Goal: Task Accomplishment & Management: Manage account settings

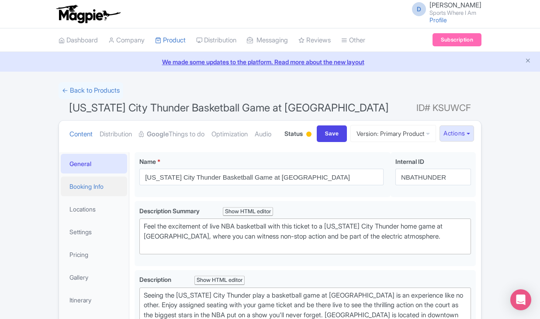
click at [94, 196] on link "Booking Info" at bounding box center [94, 187] width 66 height 20
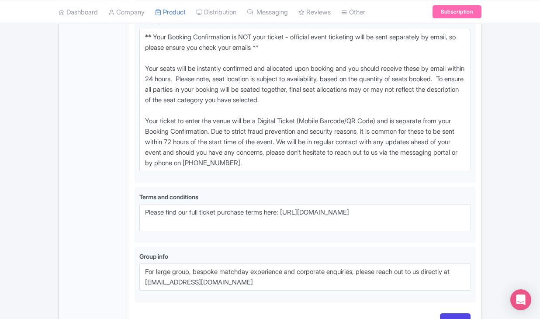
scroll to position [690, 0]
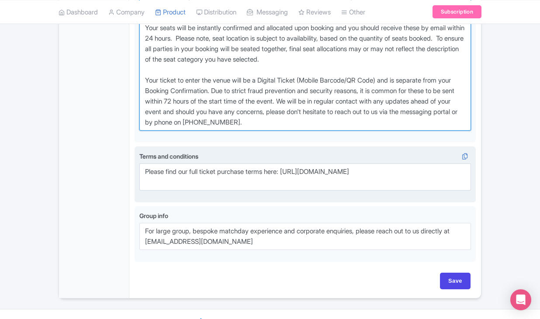
drag, startPoint x: 143, startPoint y: 41, endPoint x: 341, endPoint y: 197, distance: 251.7
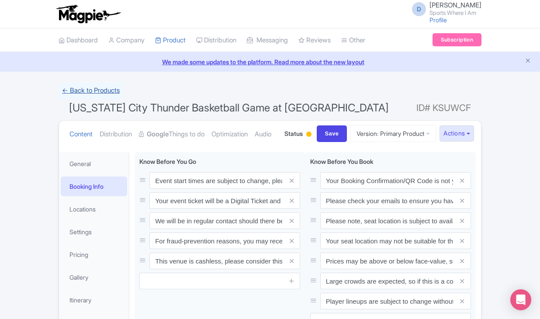
scroll to position [0, 0]
click at [97, 90] on link "← Back to Products" at bounding box center [91, 90] width 65 height 17
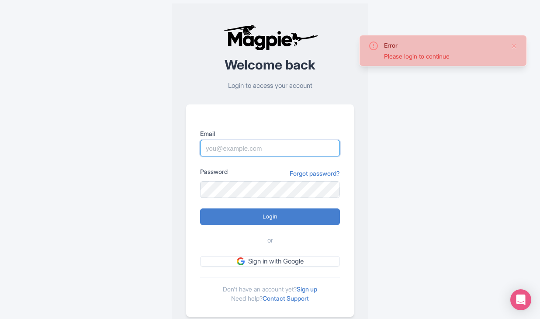
type input "[PERSON_NAME][DOMAIN_NAME][EMAIL_ADDRESS][PERSON_NAME][DOMAIN_NAME]"
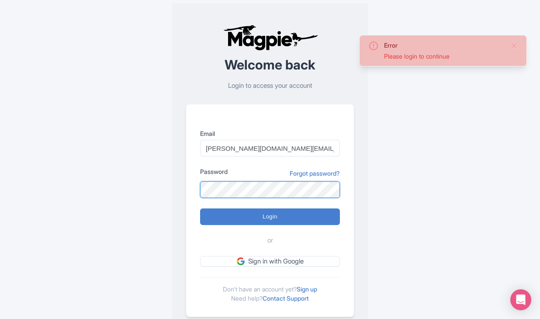
click at [270, 216] on input "Login" at bounding box center [270, 216] width 140 height 17
type input "Logging in..."
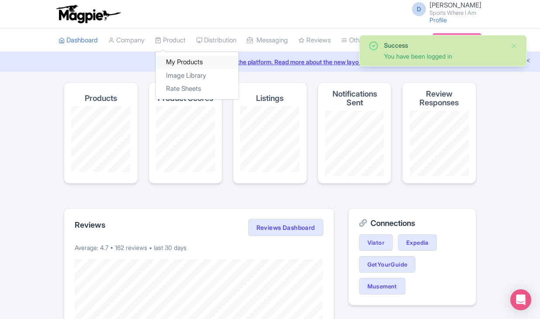
click at [176, 59] on link "My Products" at bounding box center [197, 62] width 83 height 14
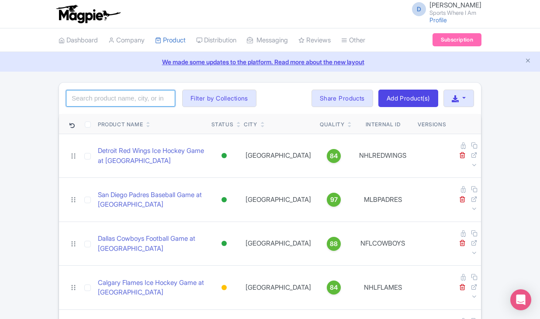
click at [104, 93] on input "search" at bounding box center [120, 98] width 109 height 17
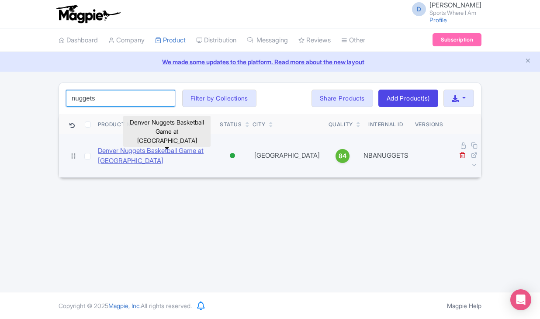
type input "nuggets"
click at [132, 151] on link "Denver Nuggets Basketball Game at [GEOGRAPHIC_DATA]" at bounding box center [155, 156] width 115 height 20
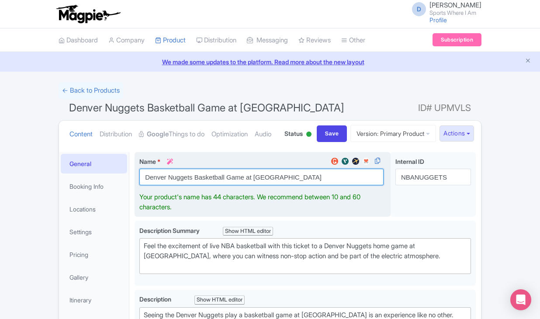
click at [186, 185] on input "Denver Nuggets Basketball Game at [GEOGRAPHIC_DATA]" at bounding box center [261, 177] width 244 height 17
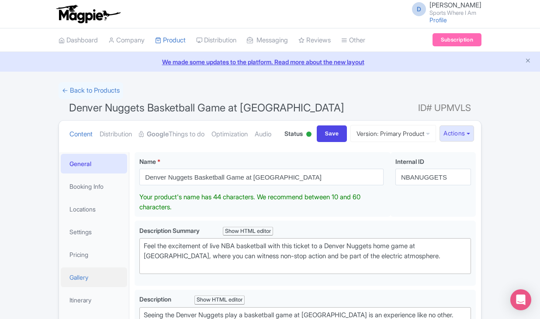
click at [96, 287] on link "Gallery" at bounding box center [94, 277] width 66 height 20
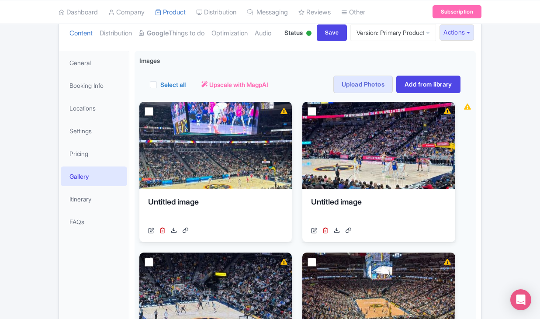
scroll to position [101, 0]
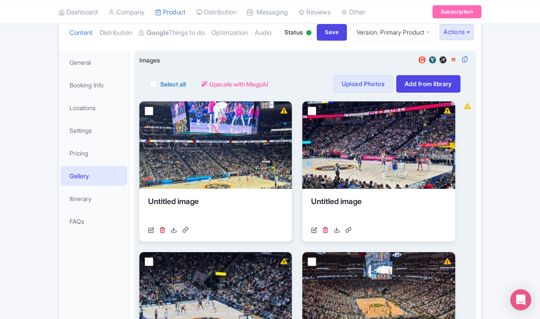
click at [160, 89] on label "Select all" at bounding box center [172, 84] width 25 height 9
click at [160, 84] on input "Select all" at bounding box center [163, 82] width 6 height 6
checkbox input "true"
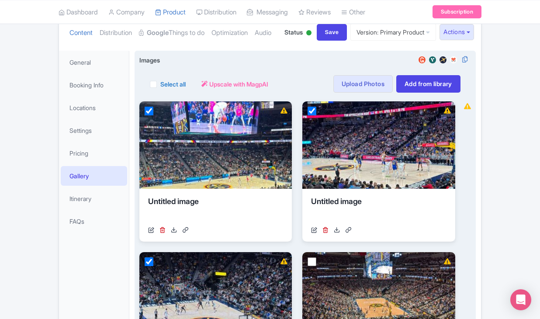
checkbox input "true"
click at [221, 93] on button "Actions" at bounding box center [211, 83] width 35 height 17
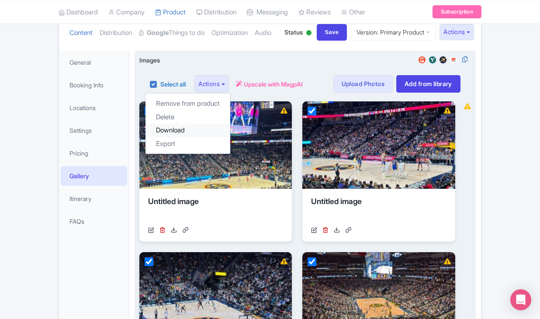
click at [205, 137] on link "Download" at bounding box center [187, 131] width 85 height 14
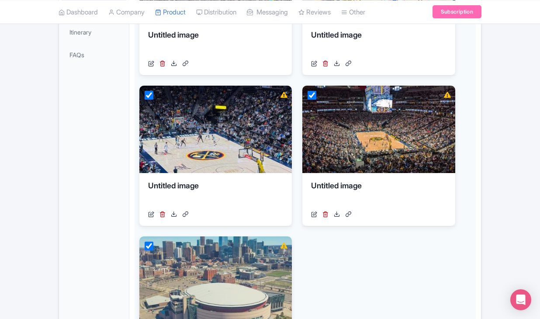
scroll to position [228, 0]
